Goal: Information Seeking & Learning: Learn about a topic

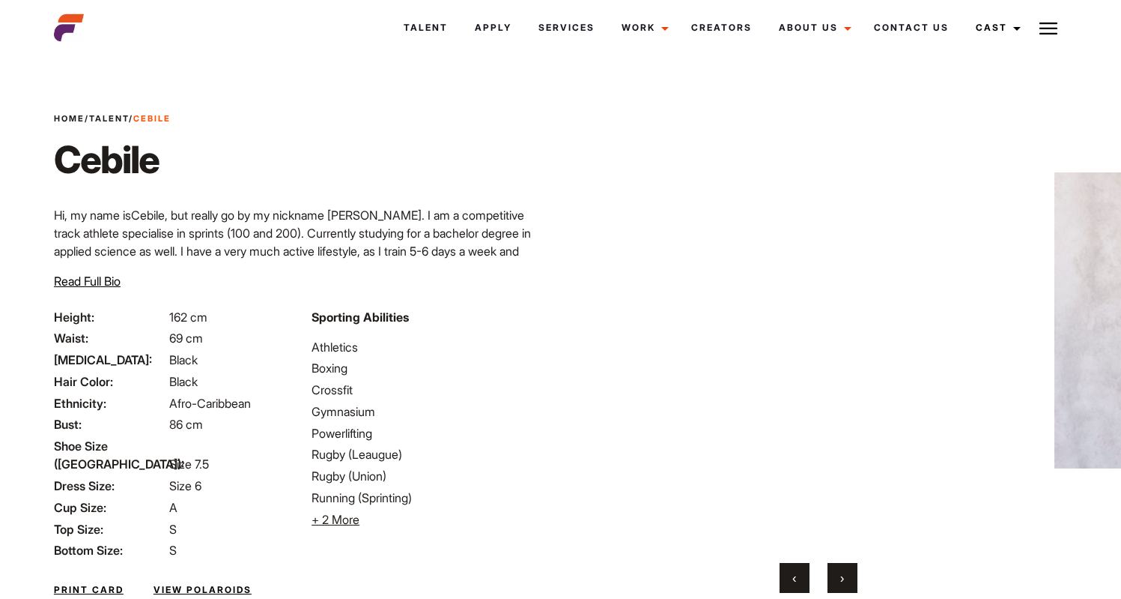
click at [310, 347] on div "Sporting Abilities Athletics Boxing Crossfit Gymnasium Powerlifting Rugby (Leau…" at bounding box center [432, 434] width 258 height 252
drag, startPoint x: 312, startPoint y: 345, endPoint x: 423, endPoint y: 490, distance: 181.7
click at [423, 490] on ul "Athletics Boxing Crossfit Gymnasium Powerlifting Rugby (Leaugue) Rugby (Union) …" at bounding box center [432, 433] width 240 height 190
click at [331, 521] on span "+ 2 More" at bounding box center [336, 519] width 48 height 15
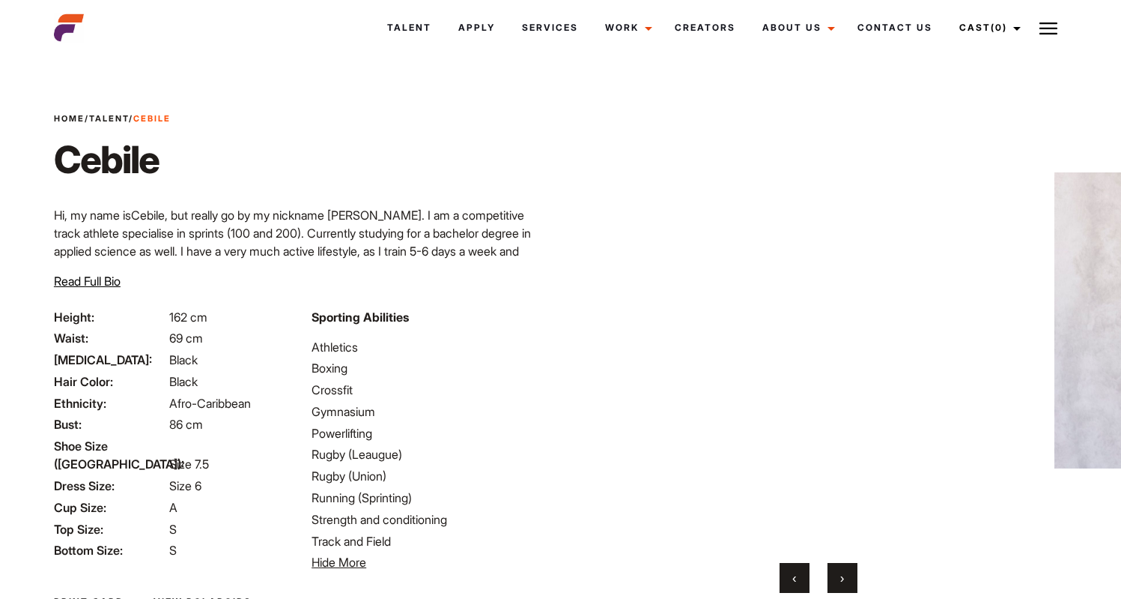
drag, startPoint x: 315, startPoint y: 348, endPoint x: 411, endPoint y: 547, distance: 220.8
click at [411, 547] on ul "Athletics Boxing Crossfit Gymnasium Powerlifting Rugby (Leaugue) Rugby (Union) …" at bounding box center [432, 455] width 240 height 234
copy ul "Athletics Boxing Crossfit Gymnasium Powerlifting Rugby (Leaugue) Rugby (Union) …"
click at [833, 571] on button "›" at bounding box center [843, 578] width 30 height 30
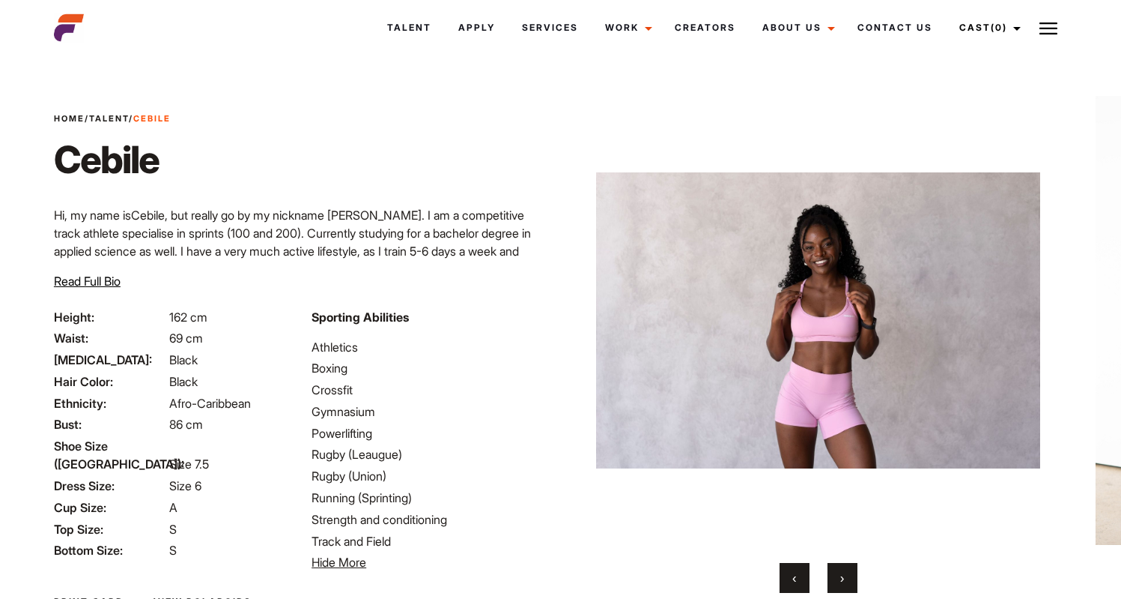
click at [833, 571] on button "›" at bounding box center [843, 578] width 30 height 30
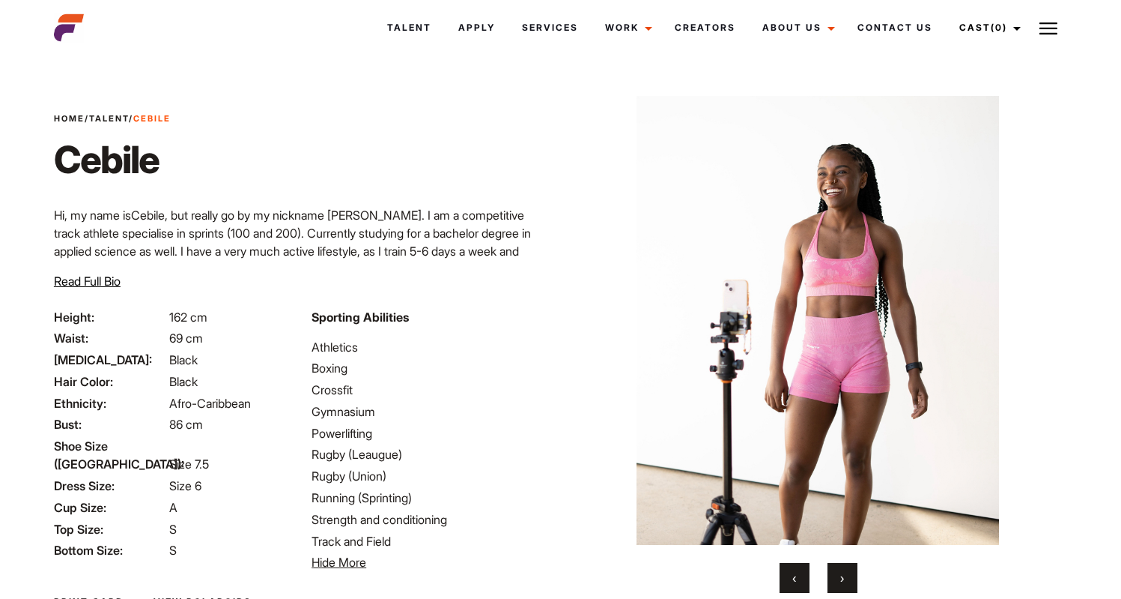
click at [803, 578] on button "‹" at bounding box center [795, 578] width 30 height 30
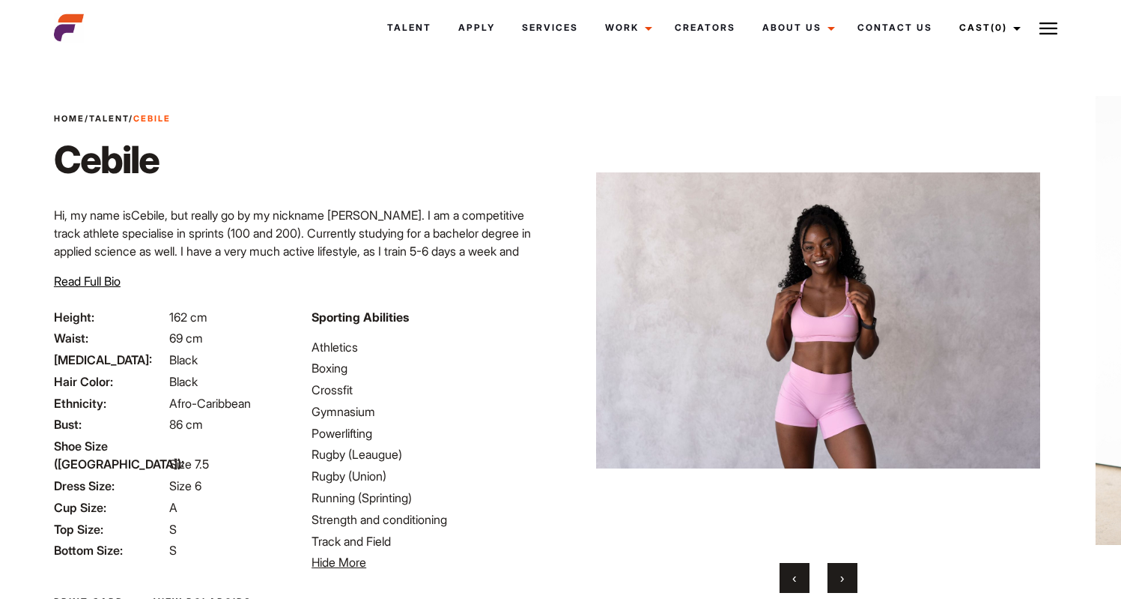
click at [853, 327] on img at bounding box center [818, 320] width 444 height 449
click at [851, 321] on img at bounding box center [818, 320] width 444 height 449
click at [842, 574] on span "›" at bounding box center [843, 577] width 4 height 15
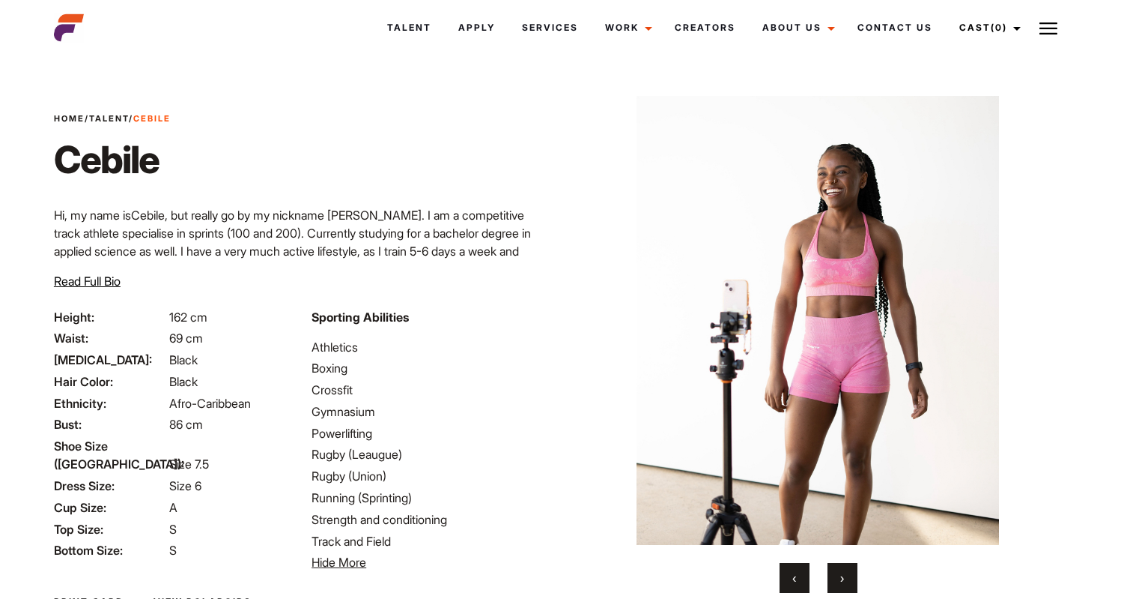
click at [842, 574] on span "›" at bounding box center [843, 577] width 4 height 15
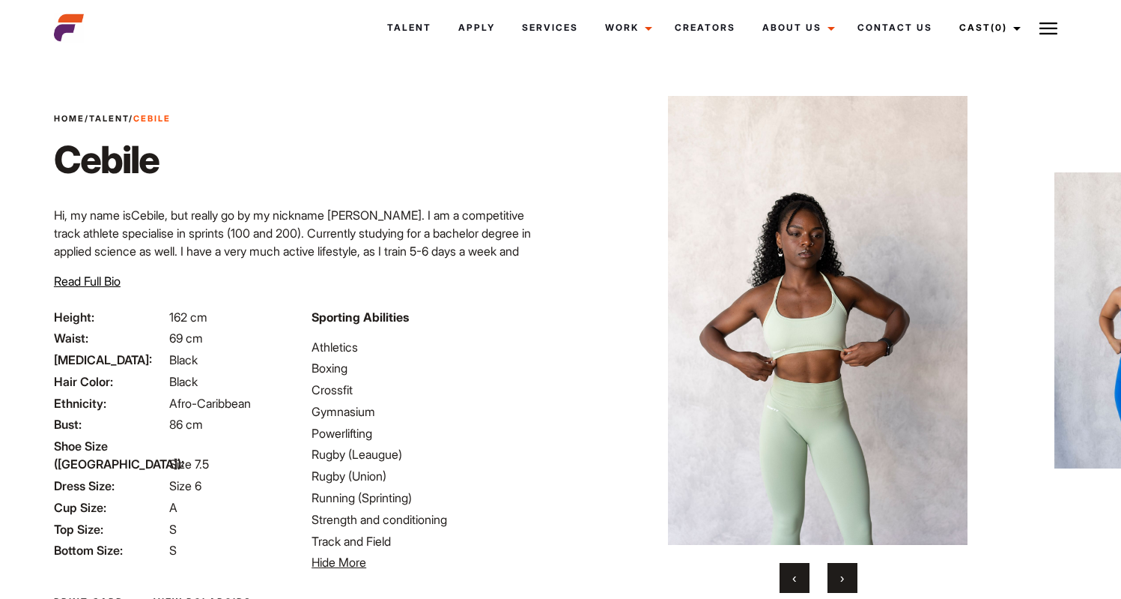
click at [842, 574] on span "›" at bounding box center [843, 577] width 4 height 15
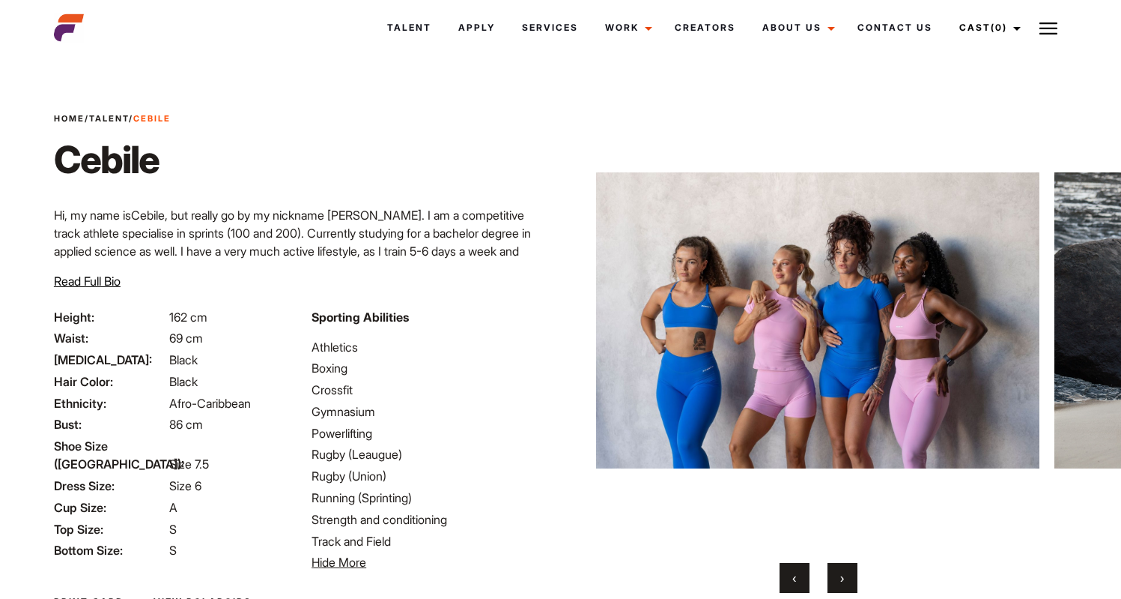
click at [842, 574] on span "›" at bounding box center [843, 577] width 4 height 15
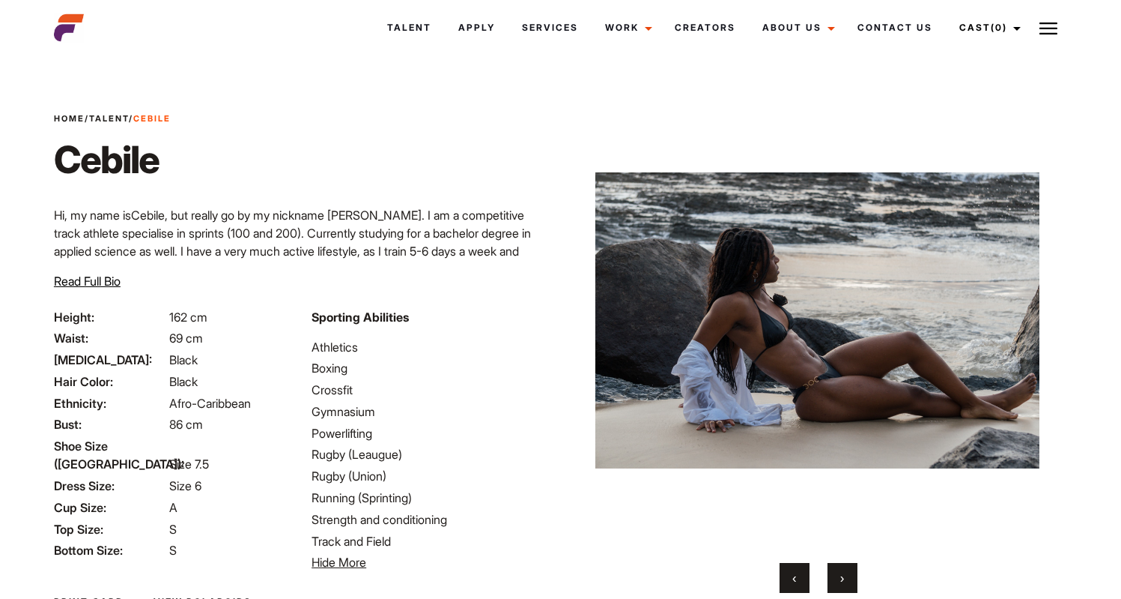
click at [842, 574] on span "›" at bounding box center [843, 577] width 4 height 15
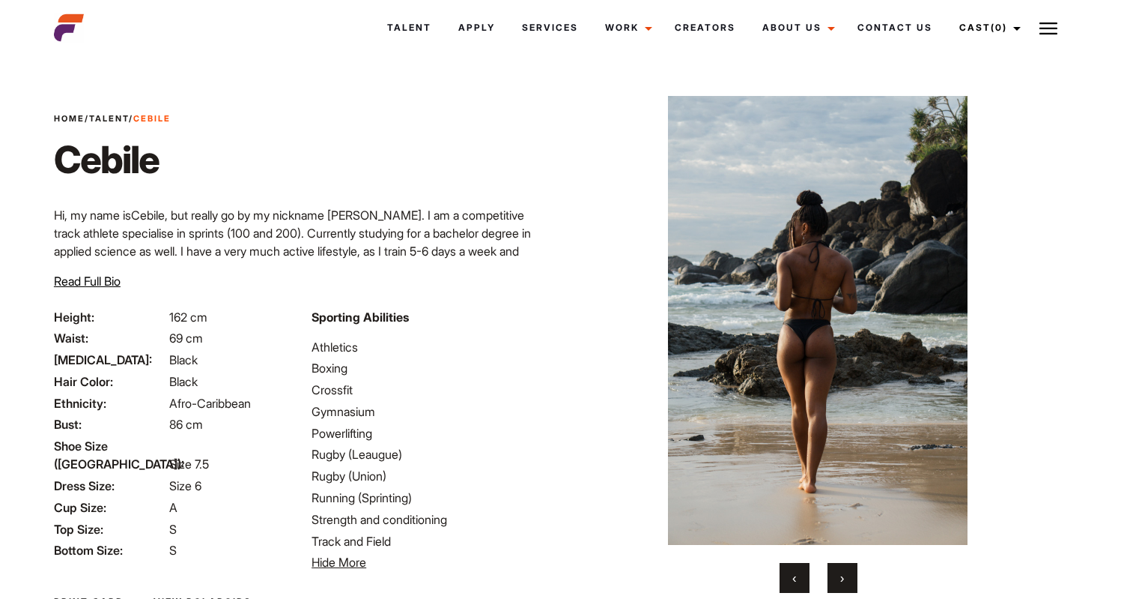
click at [842, 574] on span "›" at bounding box center [843, 577] width 4 height 15
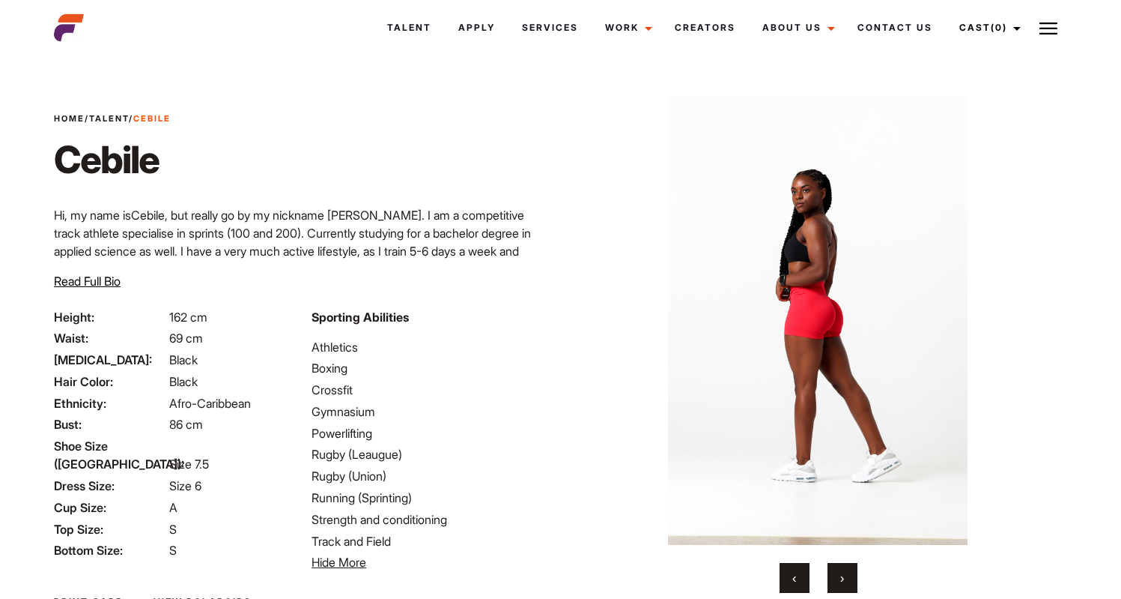
click at [842, 574] on span "›" at bounding box center [843, 577] width 4 height 15
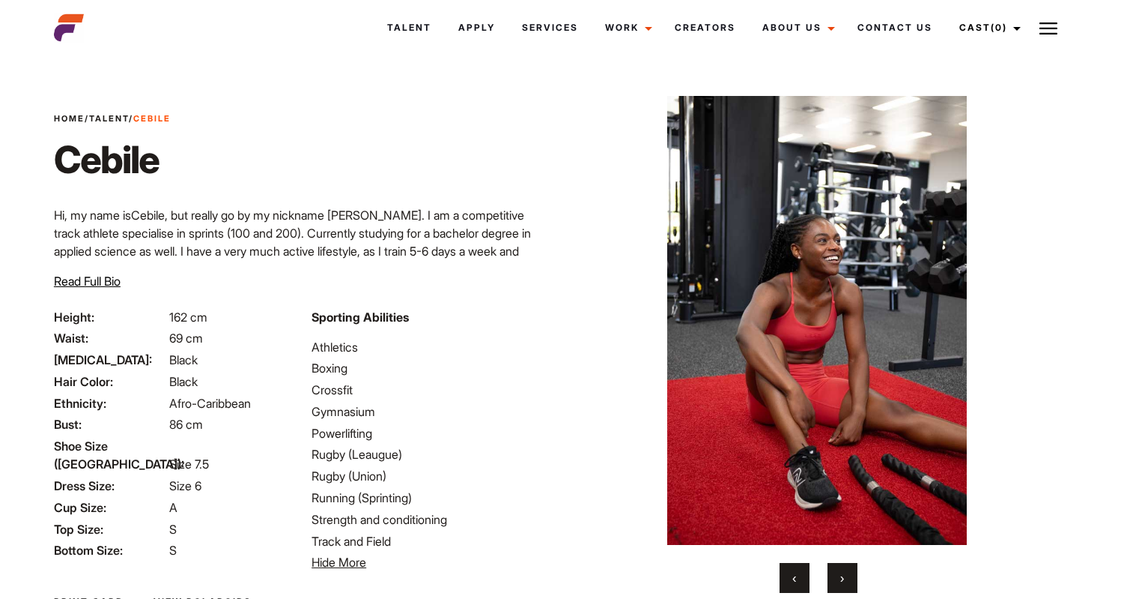
click at [842, 574] on span "›" at bounding box center [843, 577] width 4 height 15
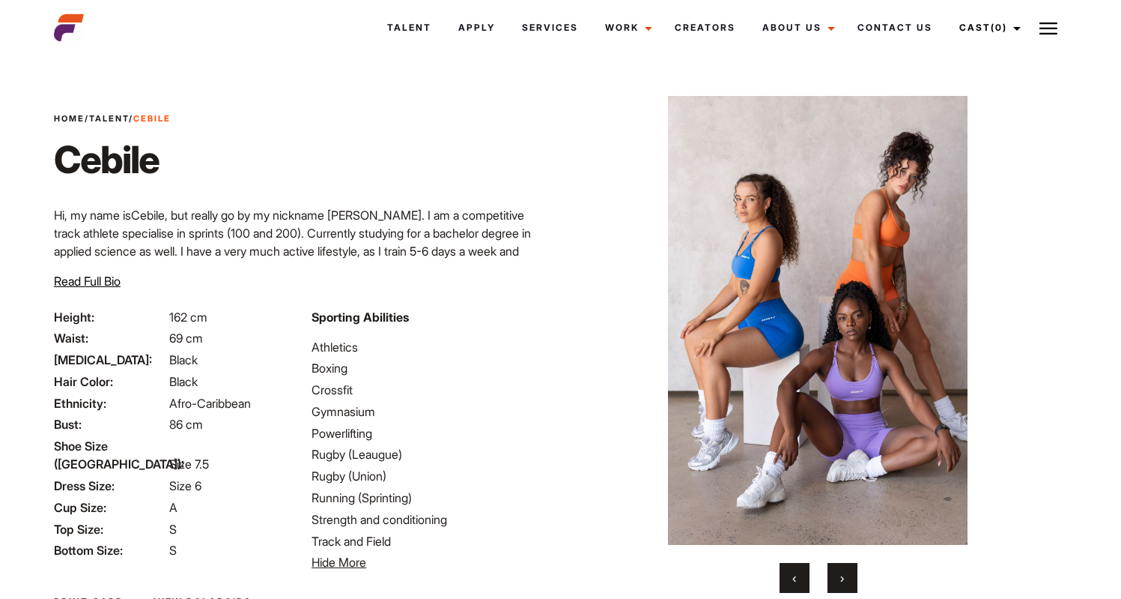
click at [842, 574] on span "›" at bounding box center [843, 577] width 4 height 15
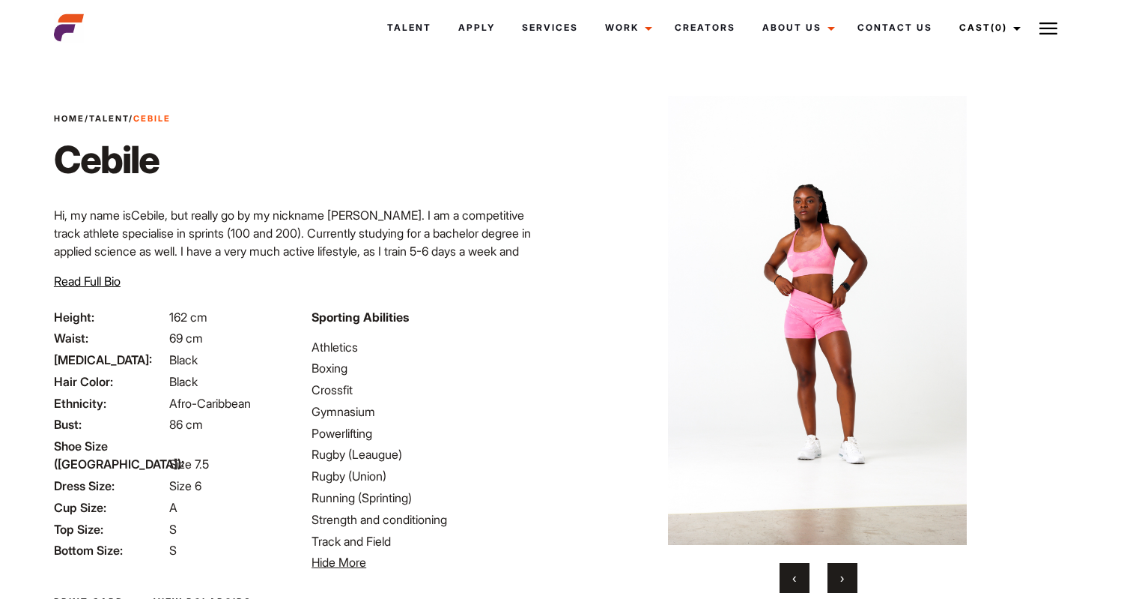
click at [842, 574] on span "›" at bounding box center [843, 577] width 4 height 15
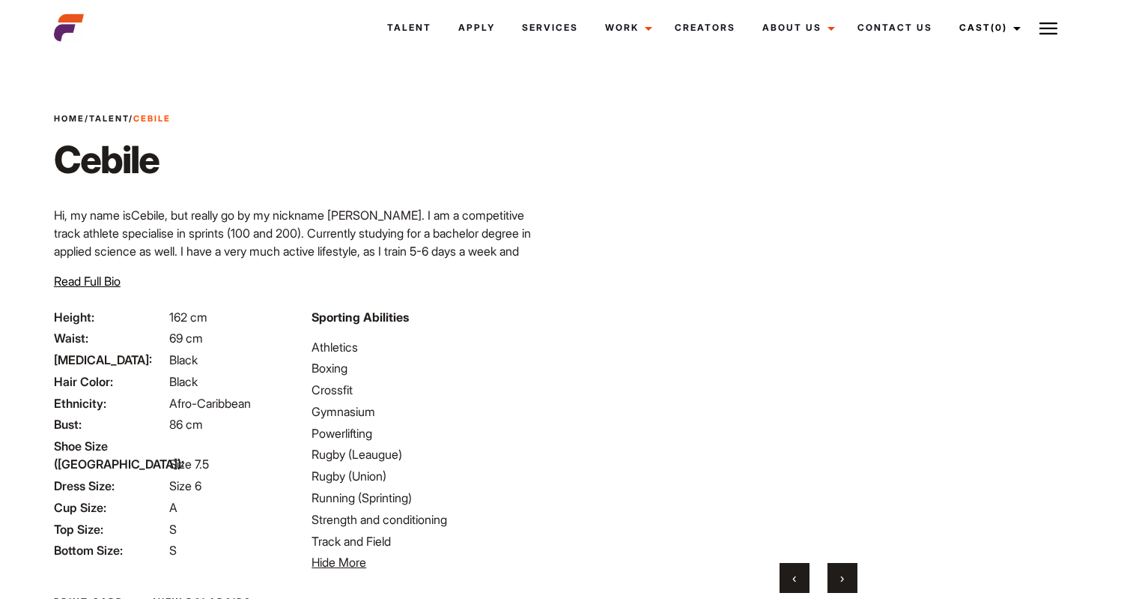
click at [842, 574] on span "›" at bounding box center [843, 577] width 4 height 15
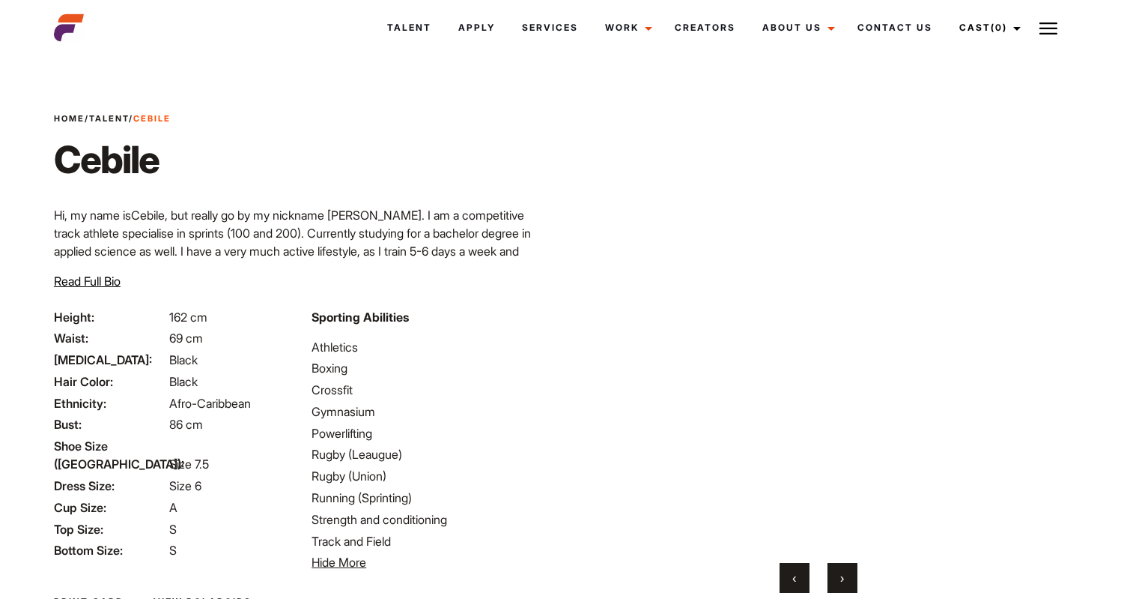
click at [842, 574] on span "›" at bounding box center [843, 577] width 4 height 15
click at [851, 573] on button "›" at bounding box center [843, 578] width 30 height 30
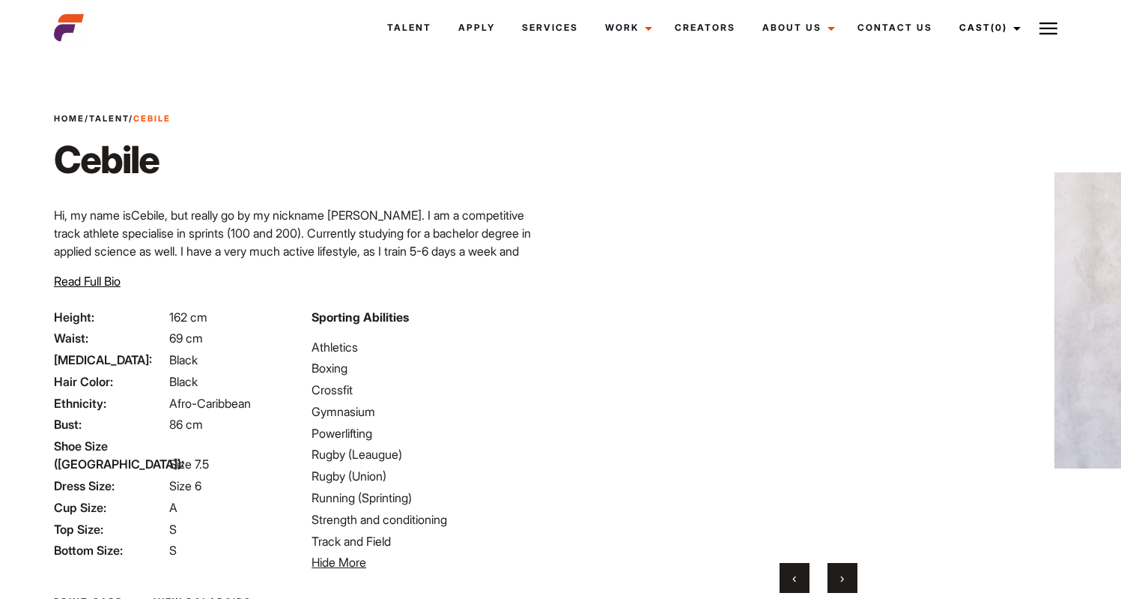
click at [846, 573] on button "›" at bounding box center [843, 578] width 30 height 30
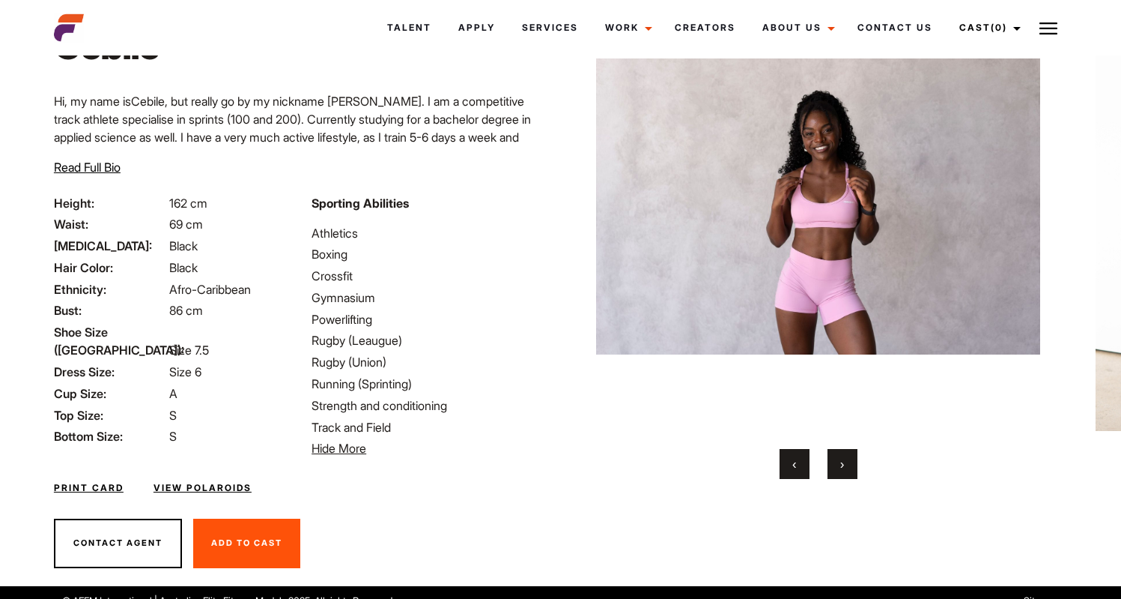
scroll to position [131, 0]
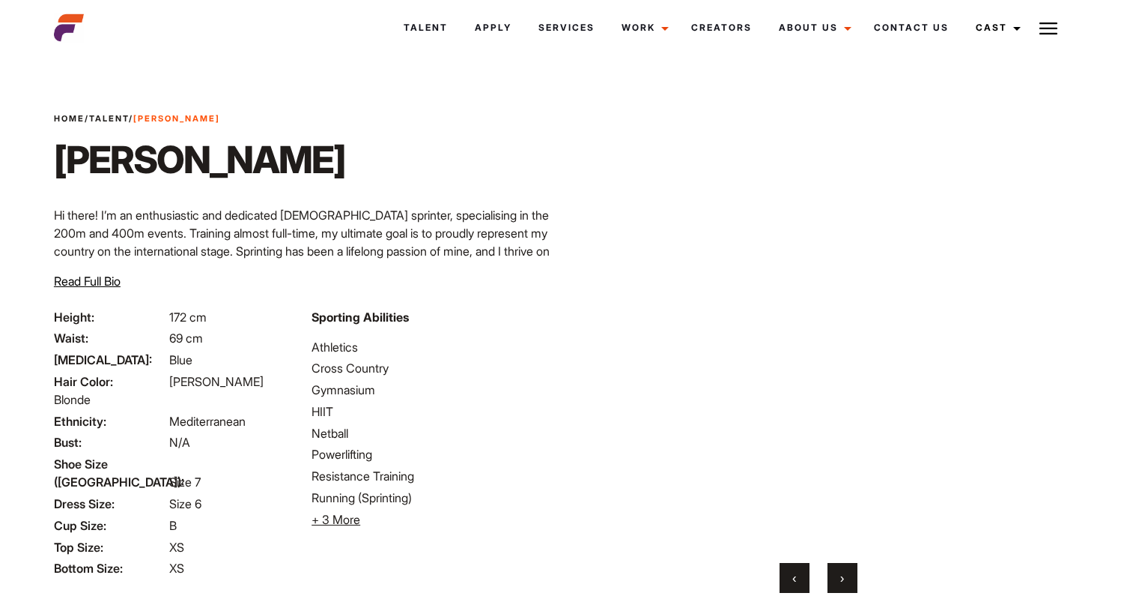
click at [344, 518] on span "+ 3 More" at bounding box center [336, 519] width 49 height 15
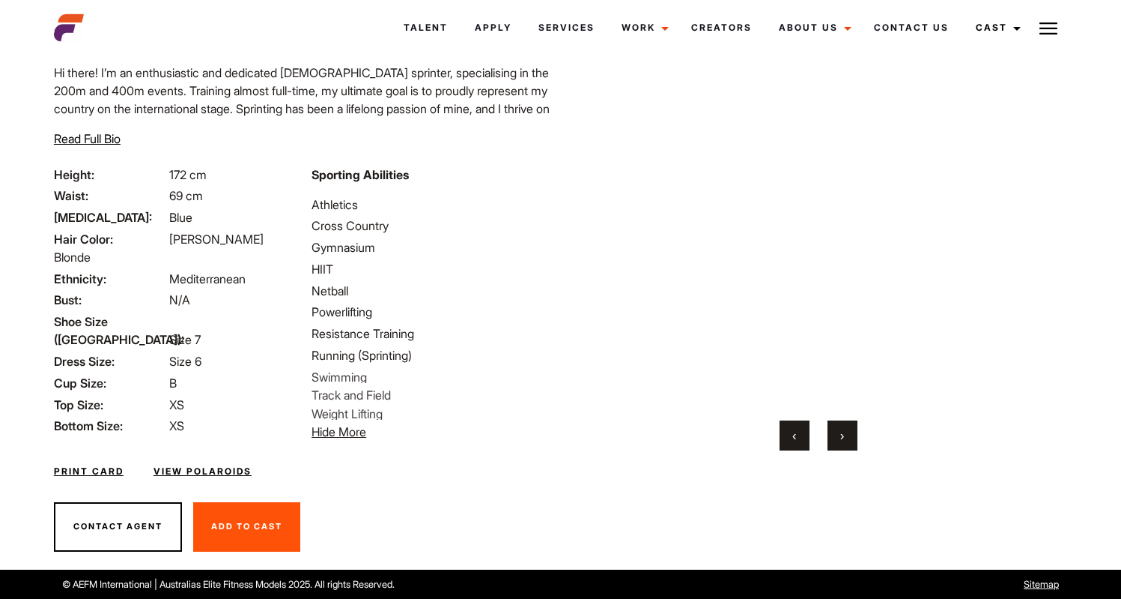
scroll to position [147, 0]
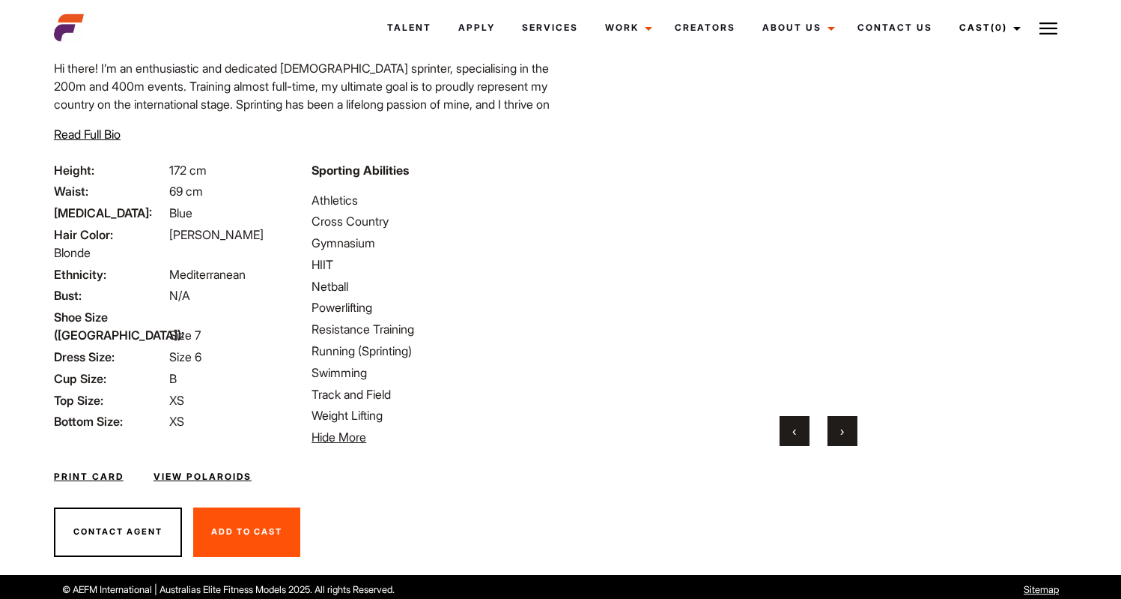
drag, startPoint x: 384, startPoint y: 416, endPoint x: 314, endPoint y: 200, distance: 227.0
click at [314, 200] on ul "Athletics [GEOGRAPHIC_DATA] HIIT Netball Powerlifting Resistance Training Runni…" at bounding box center [432, 318] width 240 height 255
copy ul "Athletics [GEOGRAPHIC_DATA] HIIT Netball Powerlifting Resistance Training Runni…"
click at [443, 329] on li "Resistance Training" at bounding box center [432, 329] width 240 height 18
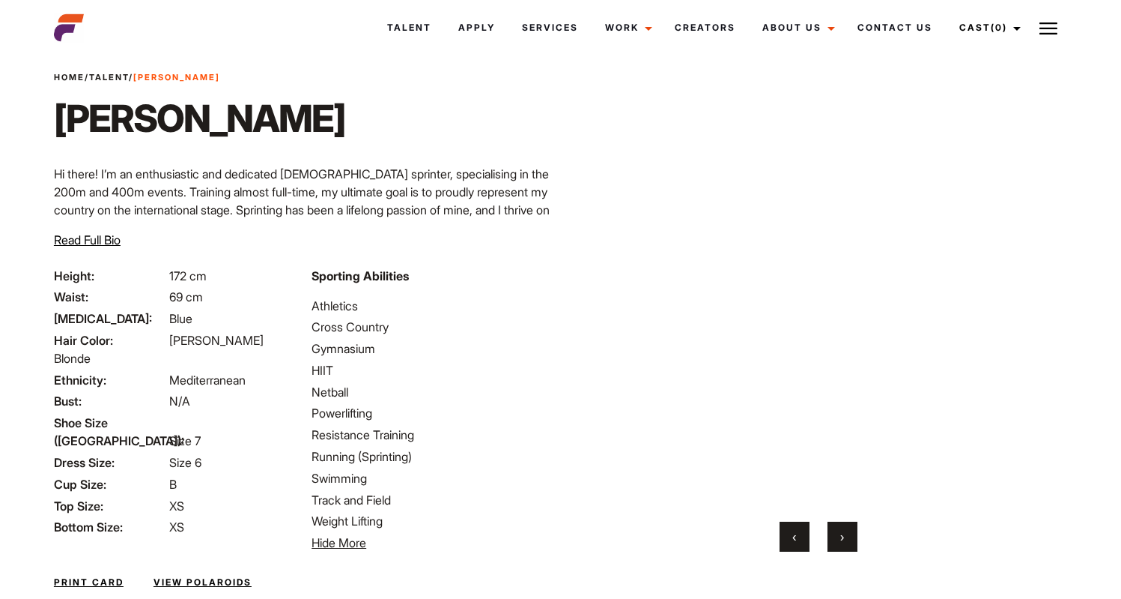
scroll to position [0, 0]
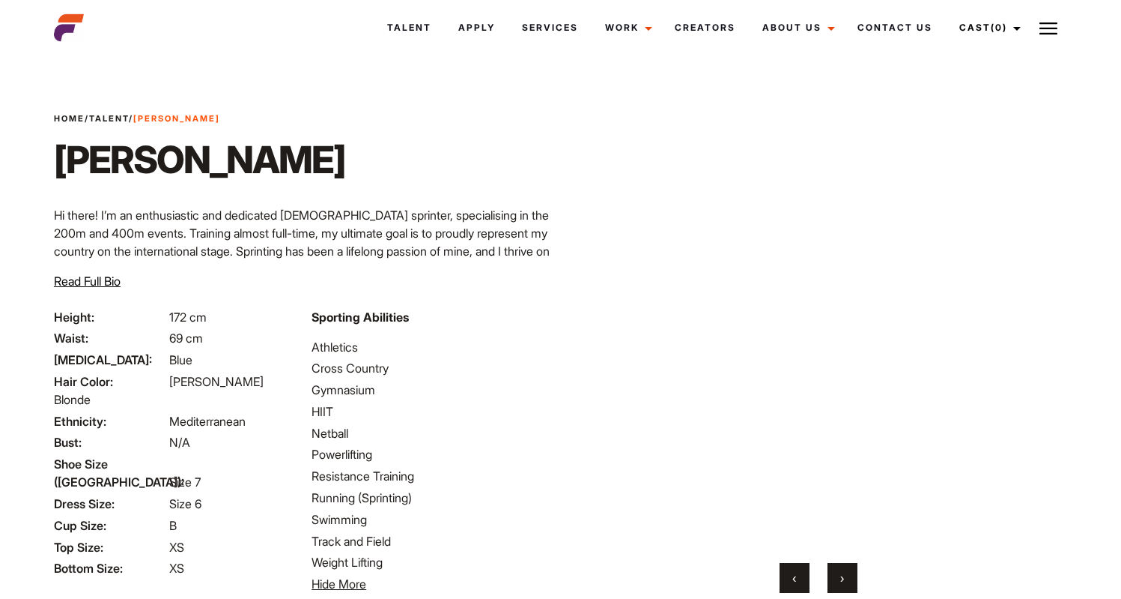
click at [845, 576] on button "›" at bounding box center [843, 578] width 30 height 30
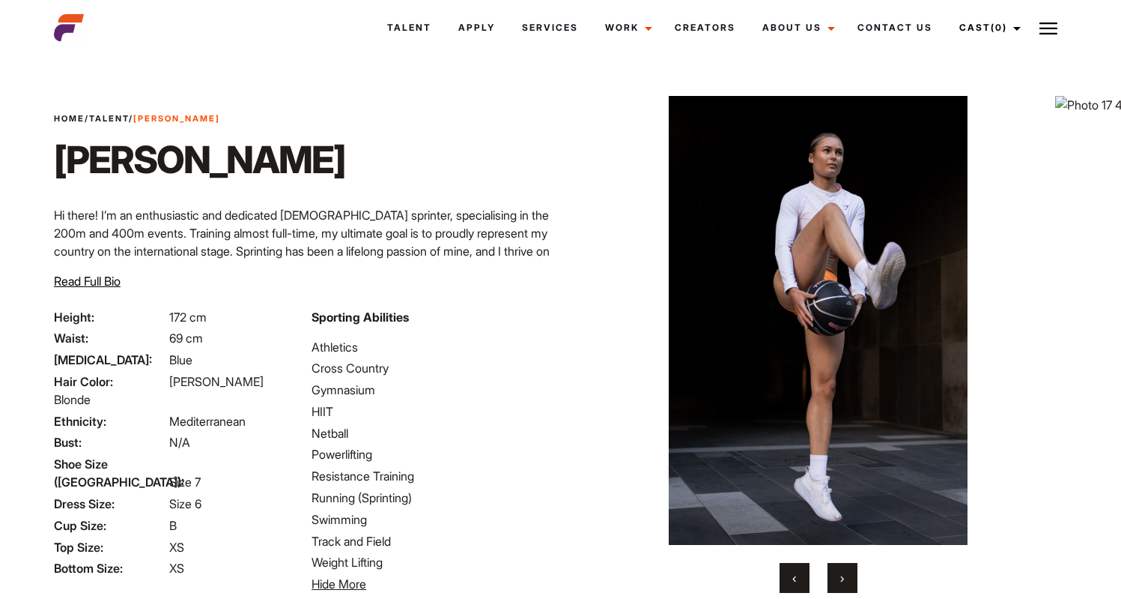
click at [846, 581] on button "›" at bounding box center [843, 578] width 30 height 30
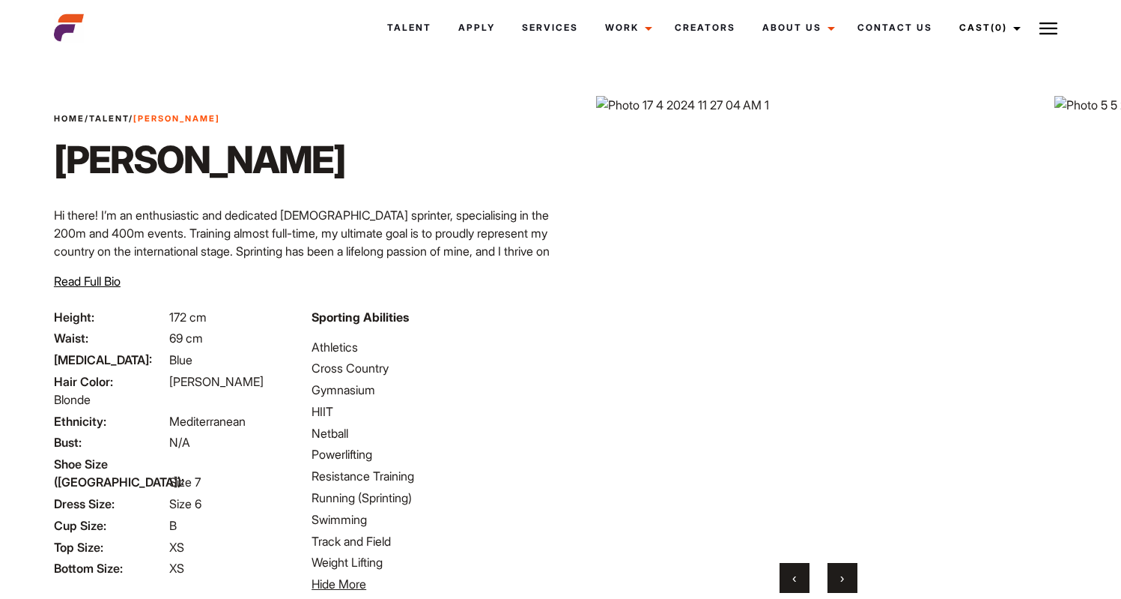
click at [846, 581] on button "›" at bounding box center [843, 578] width 30 height 30
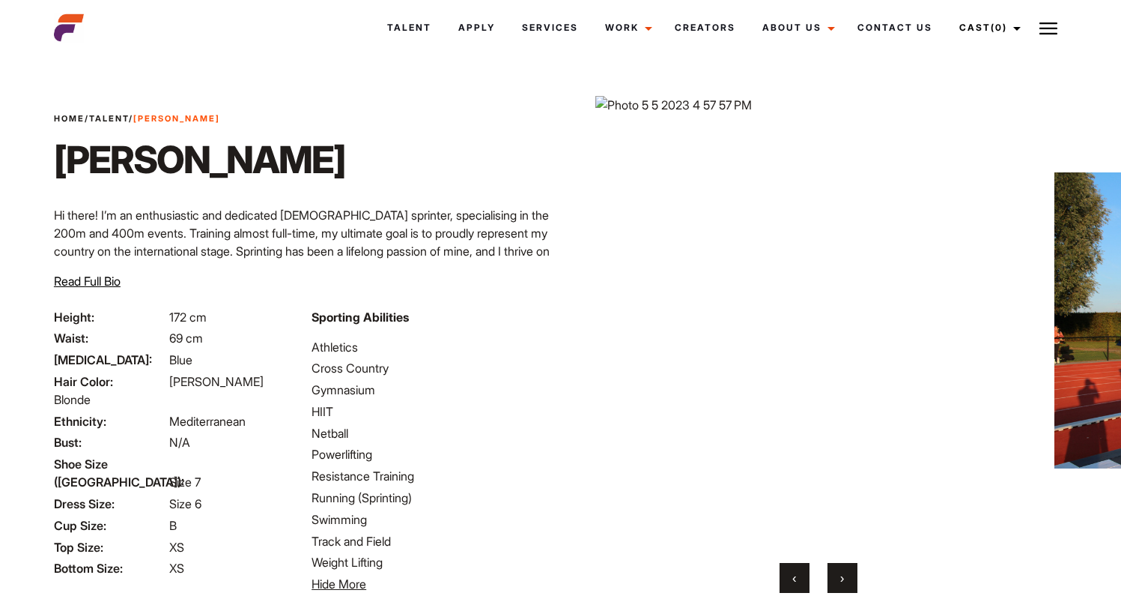
click at [846, 581] on button "›" at bounding box center [843, 578] width 30 height 30
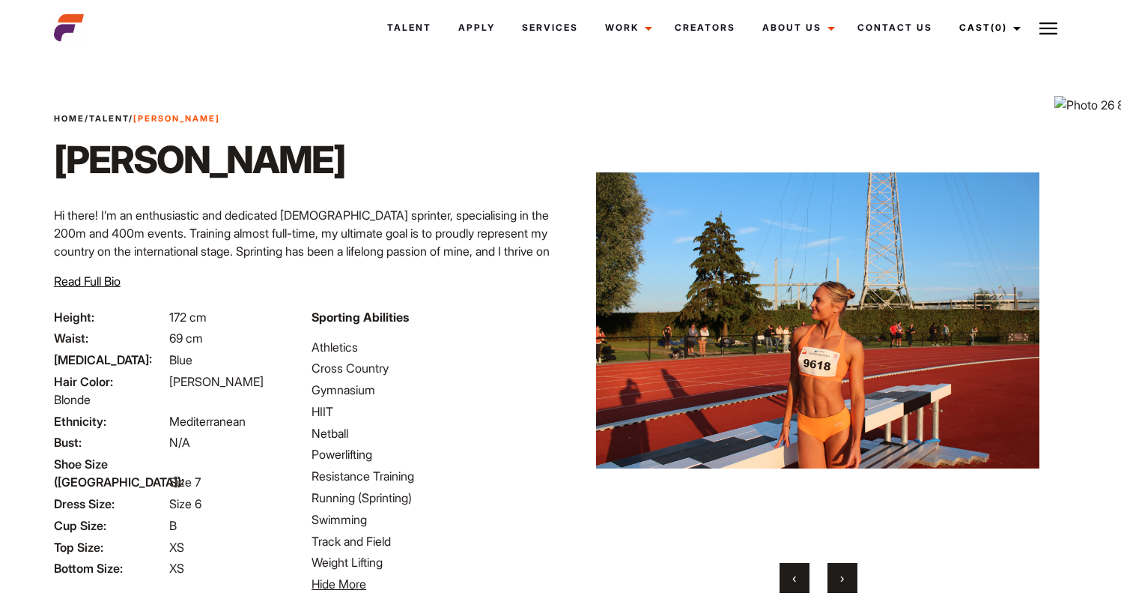
click at [846, 581] on button "›" at bounding box center [843, 578] width 30 height 30
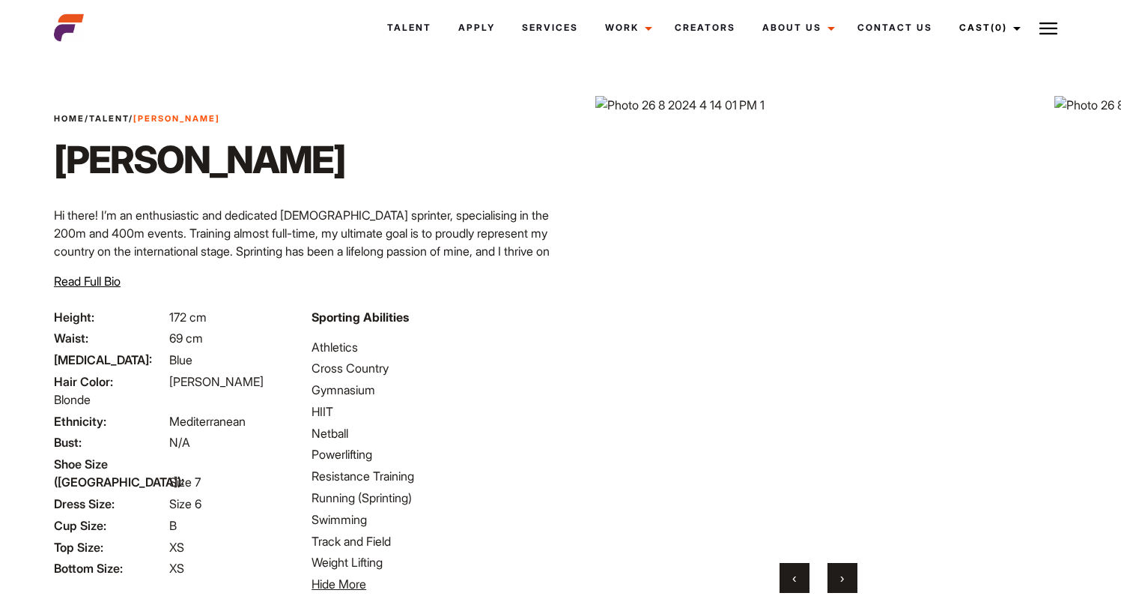
click at [846, 581] on button "›" at bounding box center [843, 578] width 30 height 30
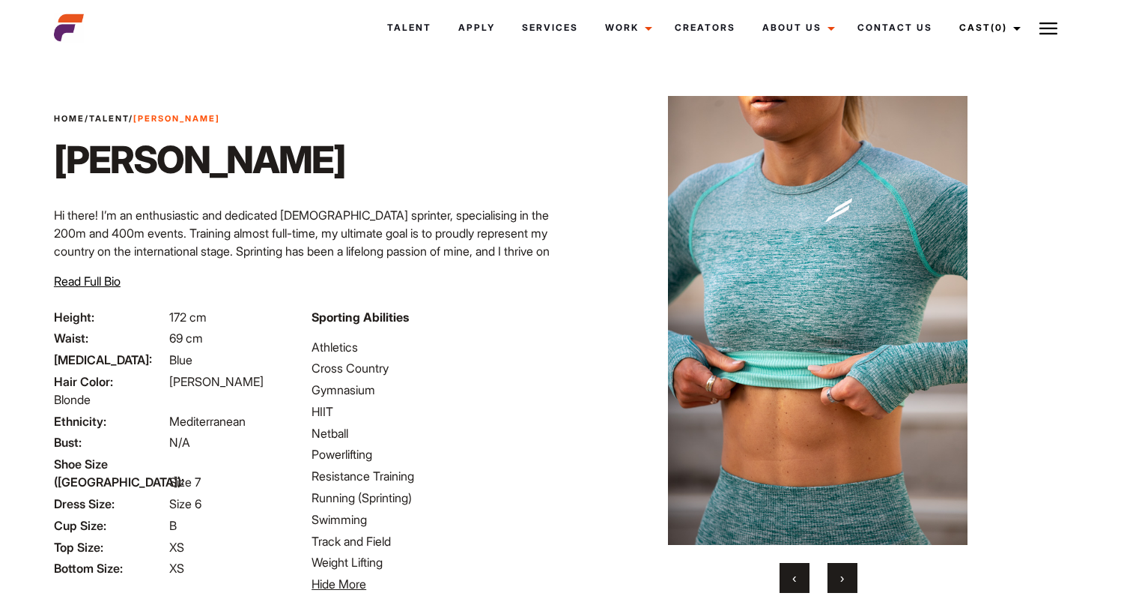
click at [846, 581] on button "›" at bounding box center [843, 578] width 30 height 30
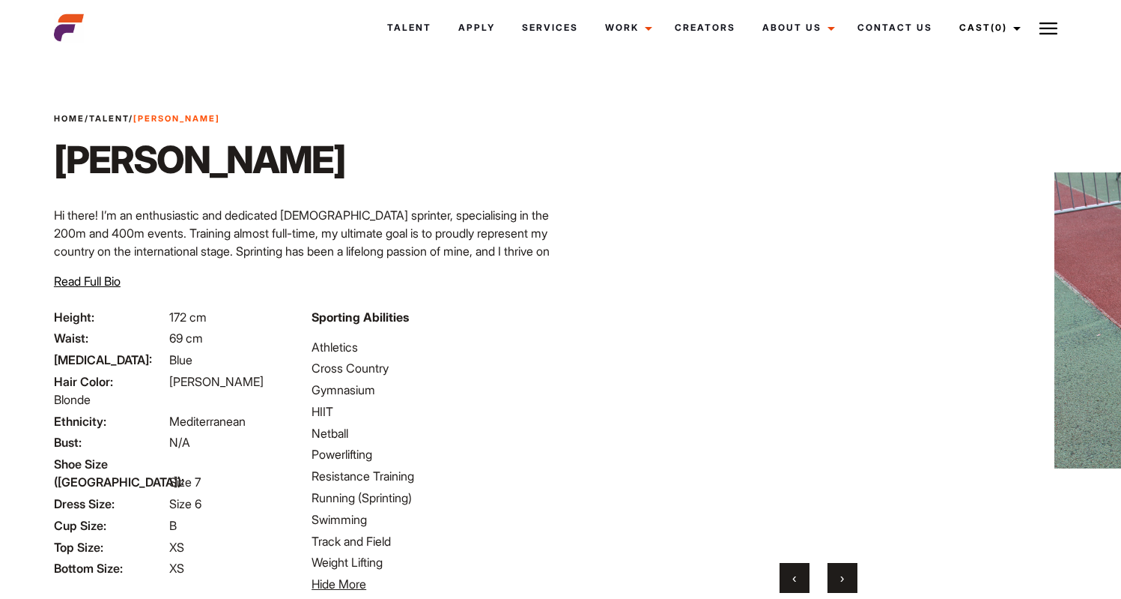
click at [846, 581] on button "›" at bounding box center [843, 578] width 30 height 30
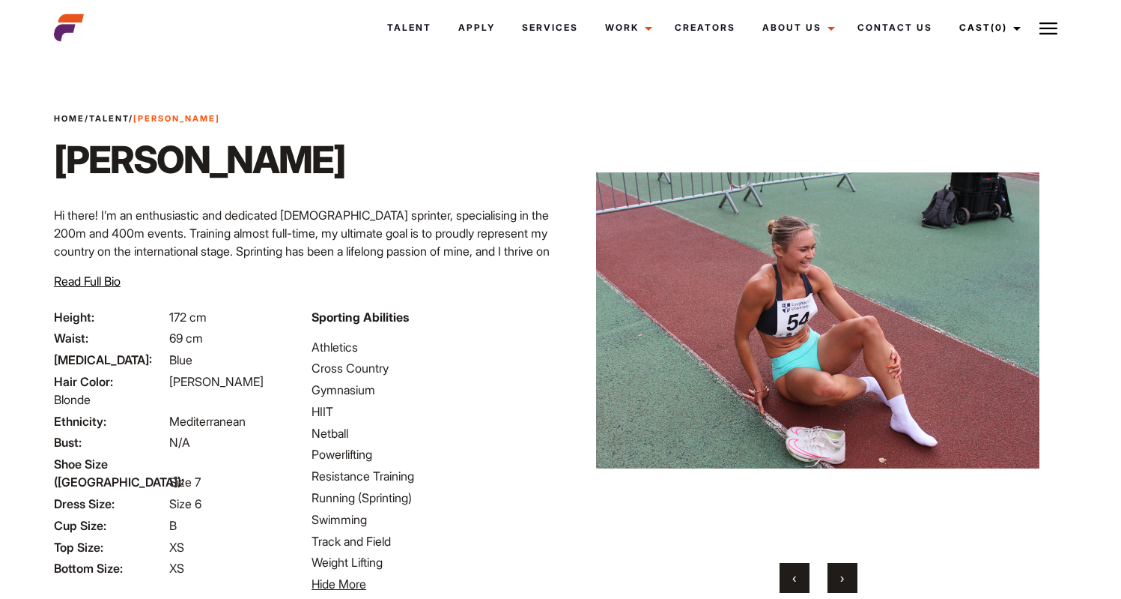
click at [846, 581] on button "›" at bounding box center [843, 578] width 30 height 30
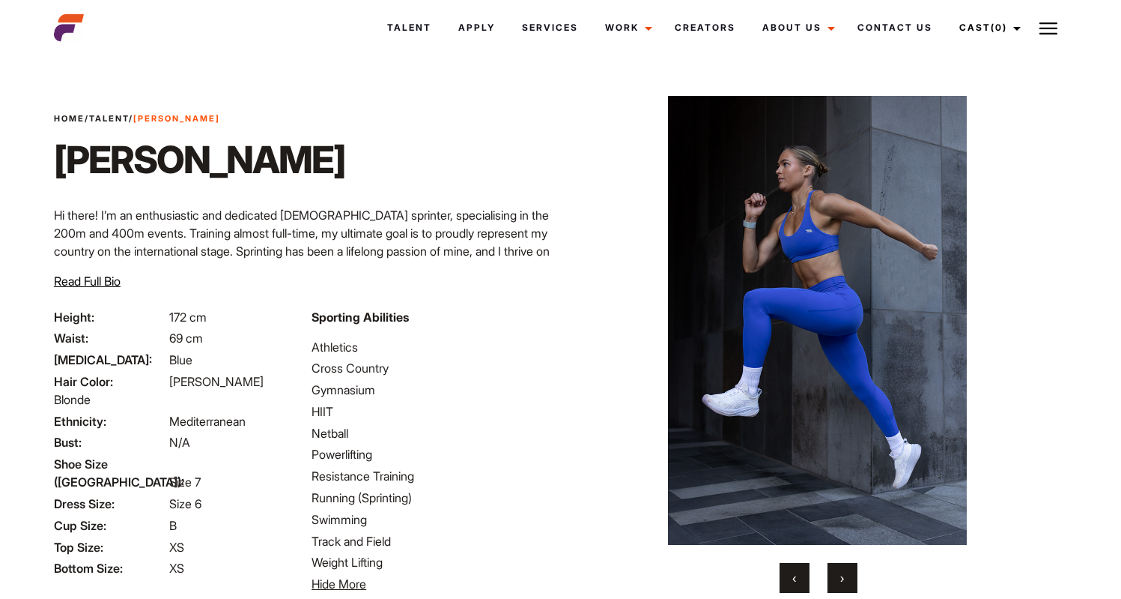
click at [846, 581] on button "›" at bounding box center [843, 578] width 30 height 30
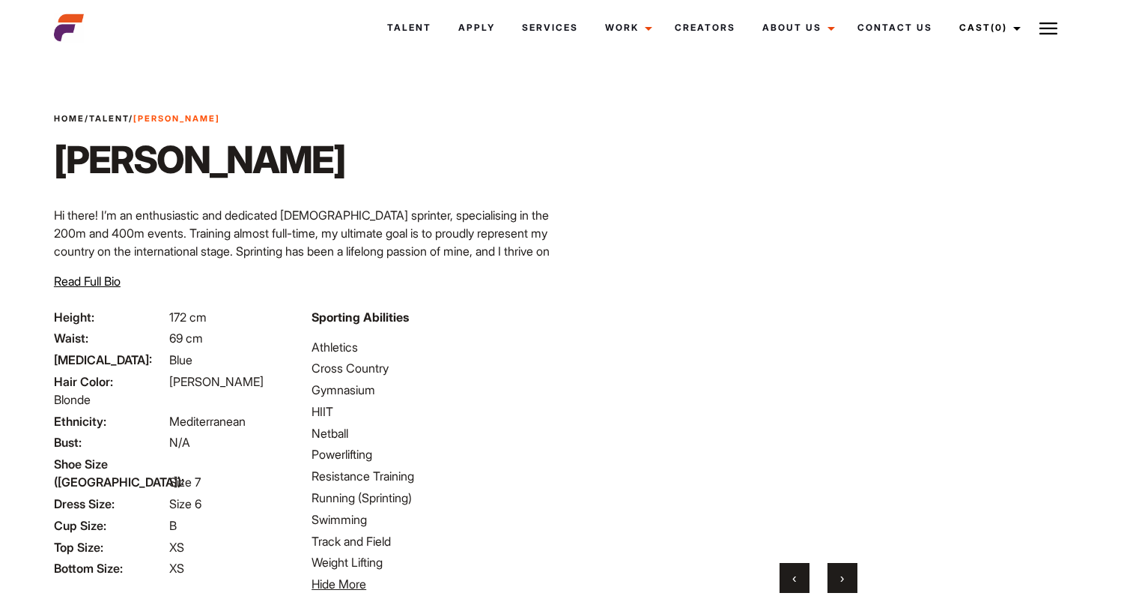
click at [846, 581] on button "›" at bounding box center [843, 578] width 30 height 30
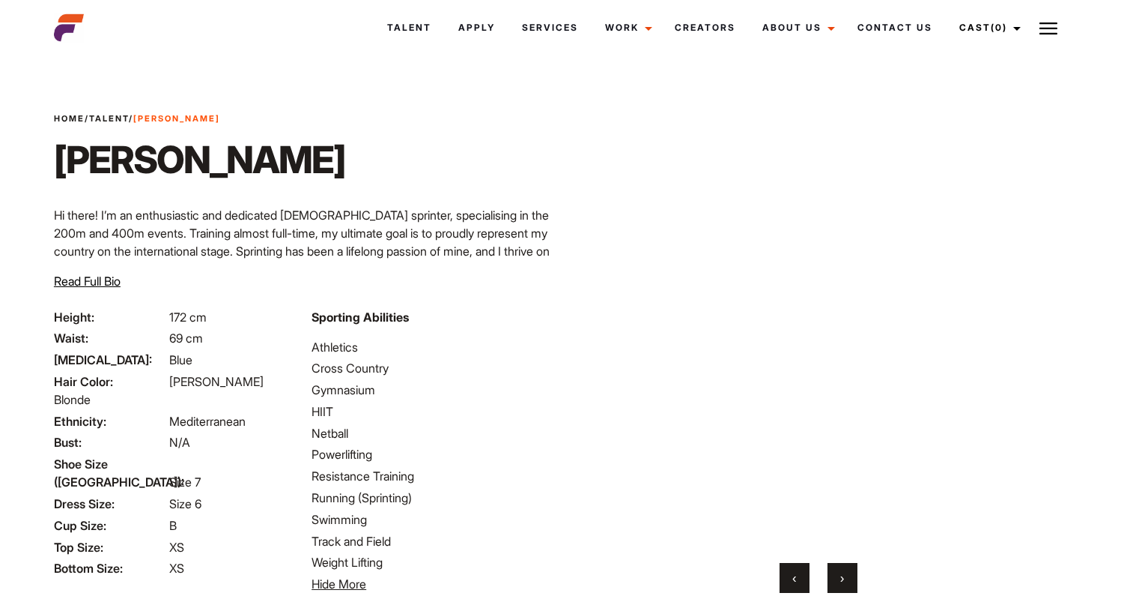
click at [846, 581] on button "›" at bounding box center [843, 578] width 30 height 30
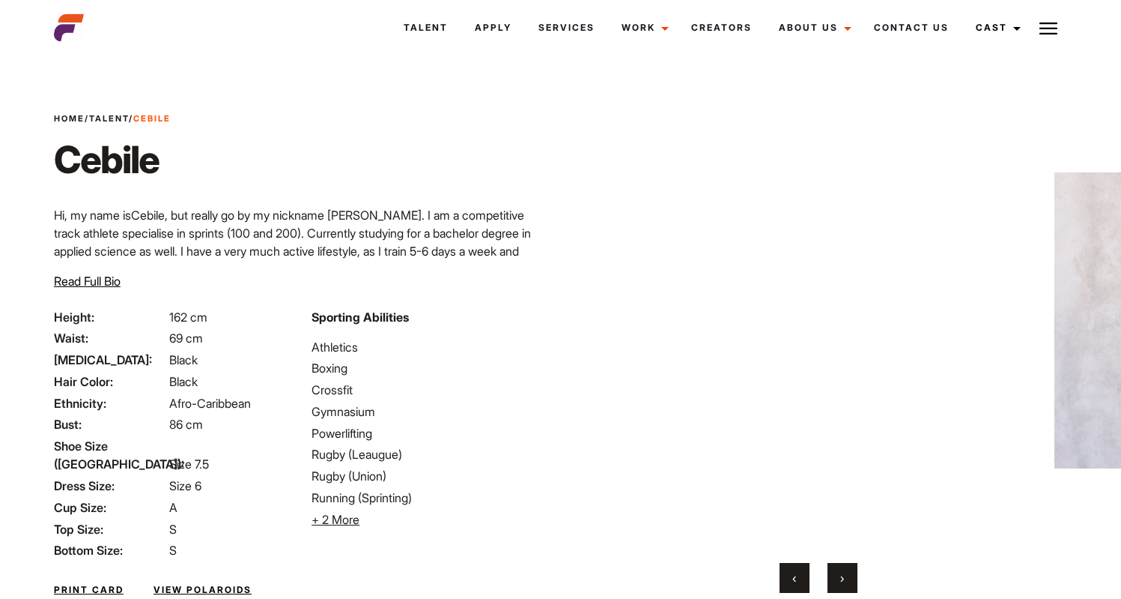
scroll to position [6, 0]
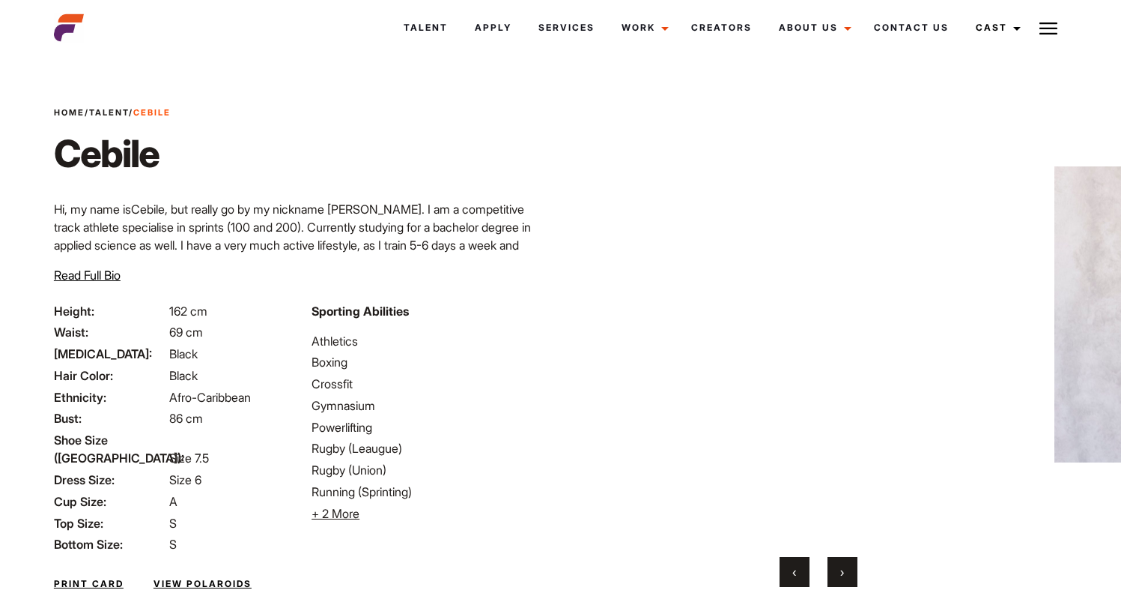
click at [845, 568] on button "›" at bounding box center [843, 572] width 30 height 30
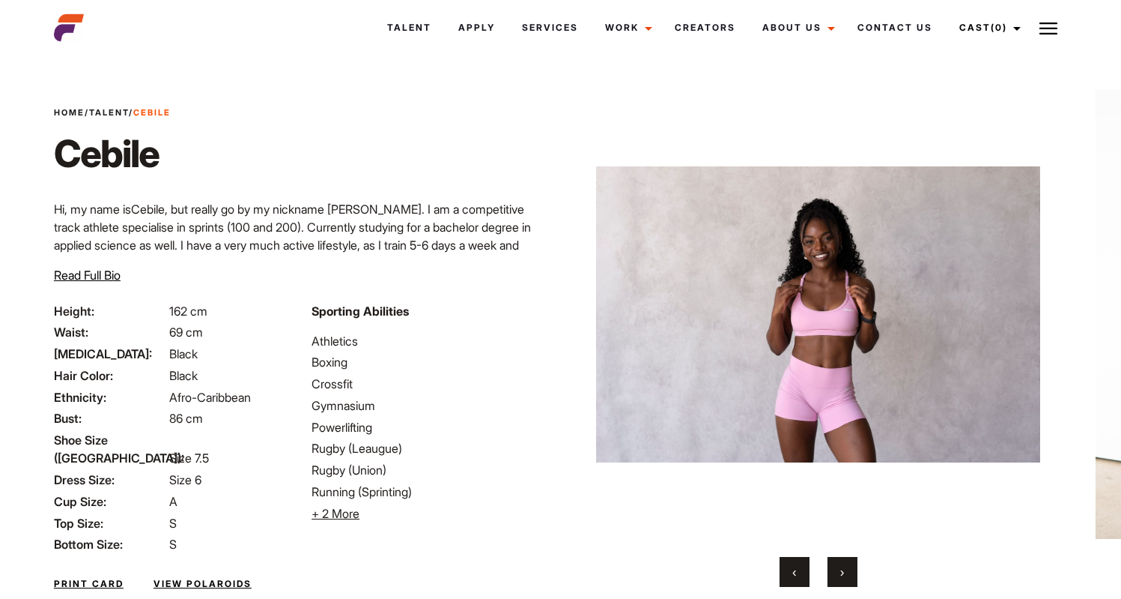
click at [845, 568] on button "›" at bounding box center [843, 572] width 30 height 30
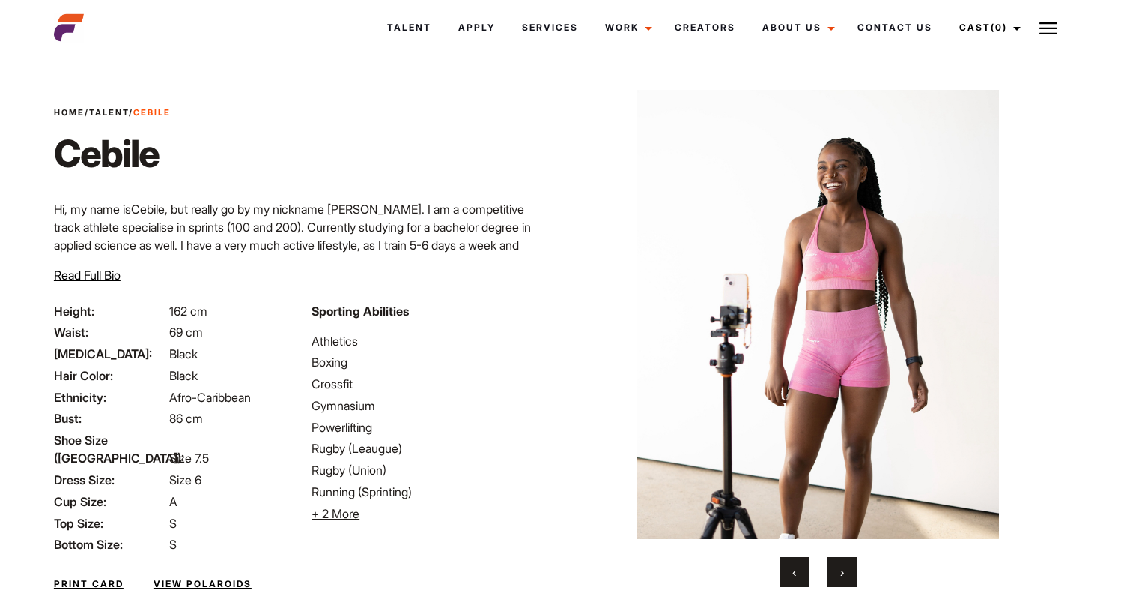
click at [793, 566] on span "‹" at bounding box center [795, 571] width 4 height 15
